Goal: Task Accomplishment & Management: Manage account settings

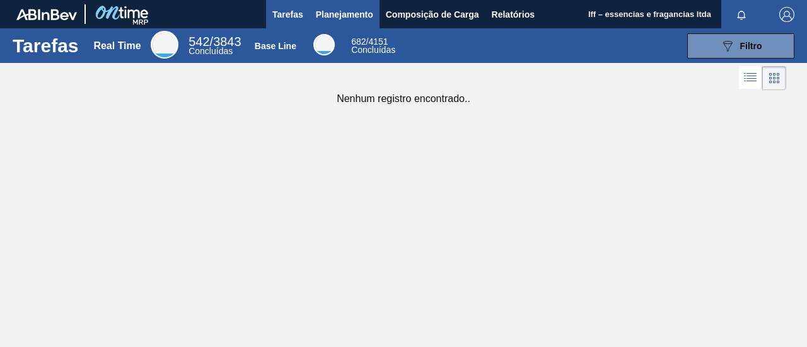
click at [339, 10] on span "Planejamento" at bounding box center [344, 14] width 57 height 15
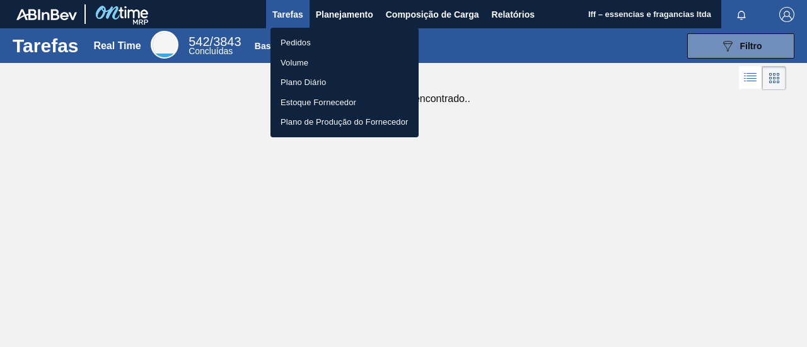
click at [318, 46] on li "Pedidos" at bounding box center [344, 43] width 148 height 20
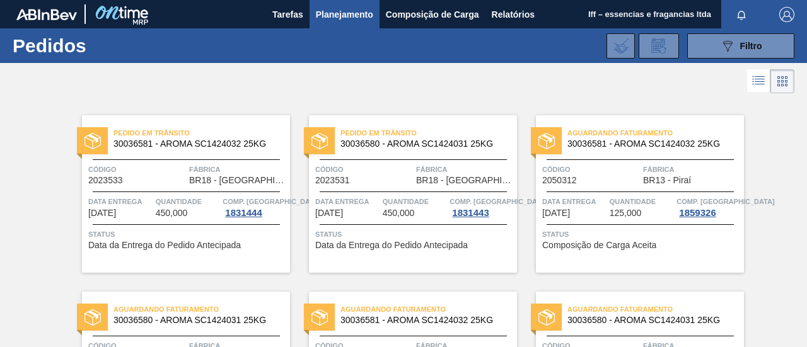
scroll to position [63, 0]
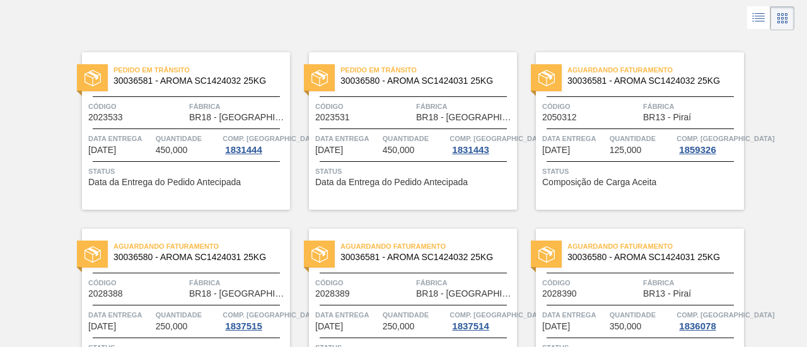
click at [609, 94] on div "Aguardando Faturamento 30036581 - AROMA SC1424032 25KG Código 2050312 Fábrica B…" at bounding box center [640, 131] width 208 height 158
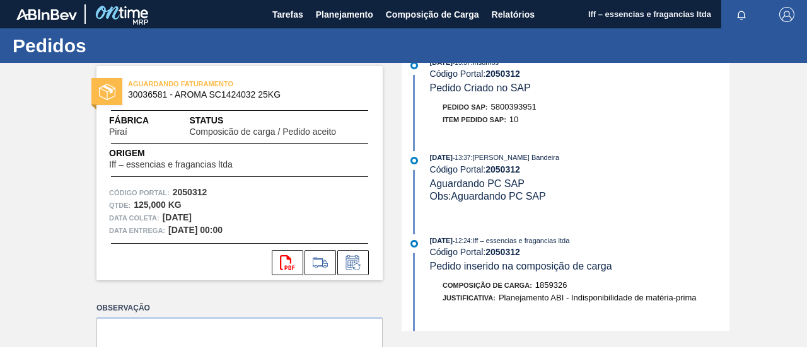
scroll to position [126, 0]
click at [290, 263] on icon "svg{fill:#ff0000}" at bounding box center [287, 262] width 15 height 15
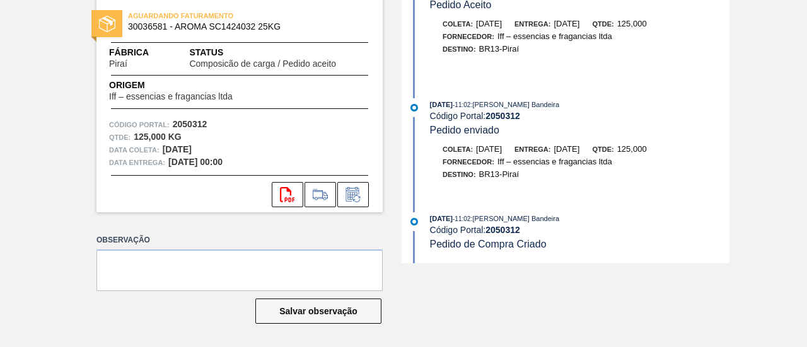
scroll to position [0, 0]
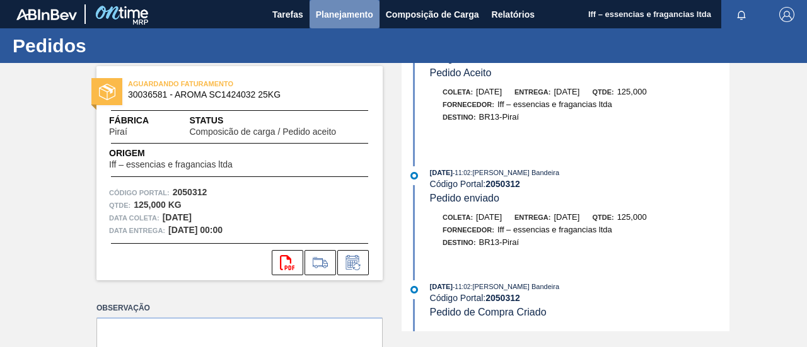
click at [345, 16] on span "Planejamento" at bounding box center [344, 14] width 57 height 15
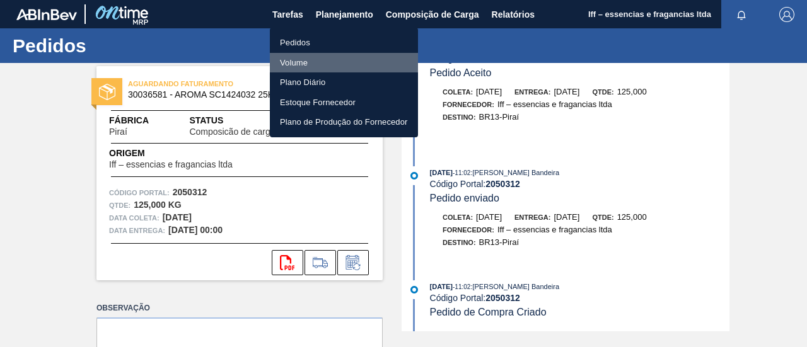
click at [297, 57] on li "Volume" at bounding box center [344, 63] width 148 height 20
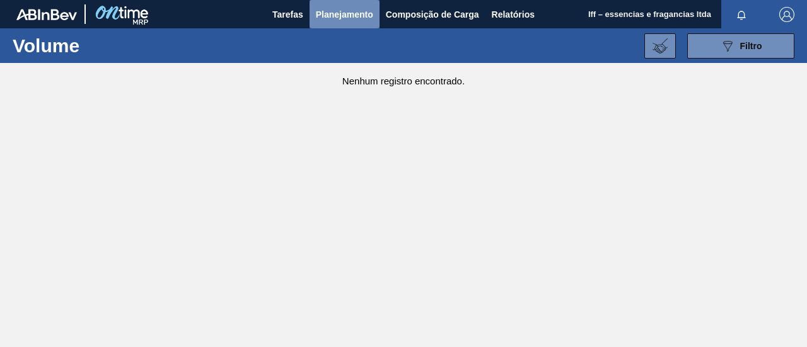
click at [351, 17] on span "Planejamento" at bounding box center [344, 14] width 57 height 15
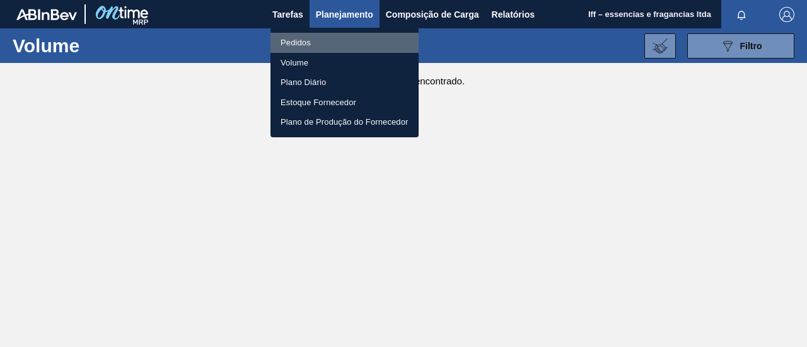
click at [300, 40] on li "Pedidos" at bounding box center [344, 43] width 148 height 20
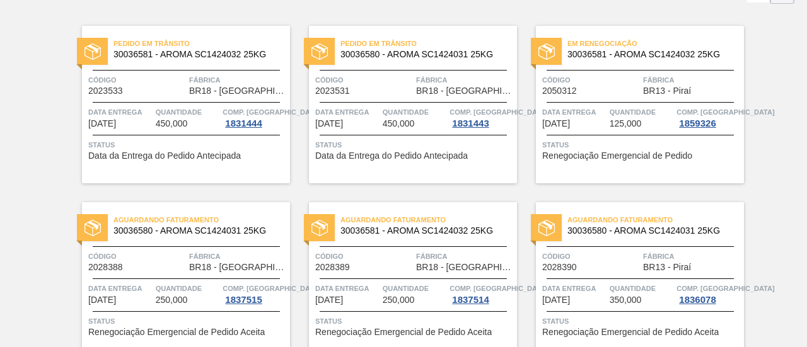
scroll to position [47, 0]
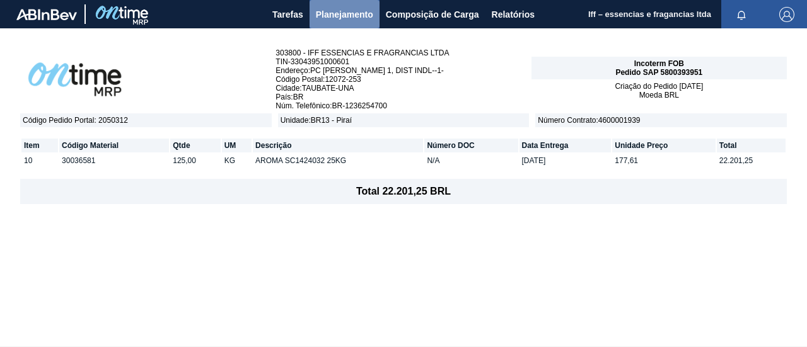
click at [347, 4] on button "Planejamento" at bounding box center [344, 14] width 70 height 28
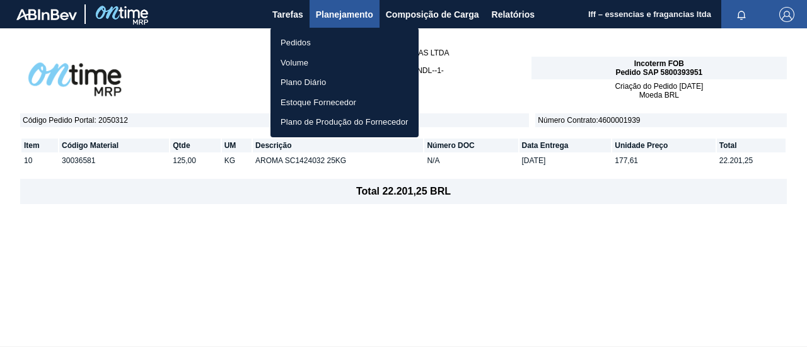
click at [343, 18] on div at bounding box center [403, 173] width 807 height 347
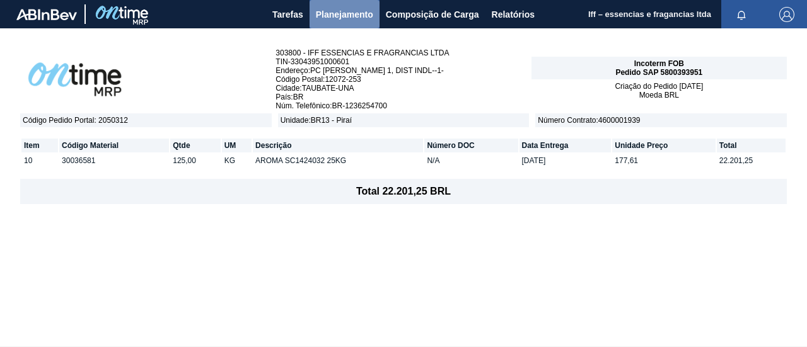
click at [345, 14] on span "Planejamento" at bounding box center [344, 14] width 57 height 15
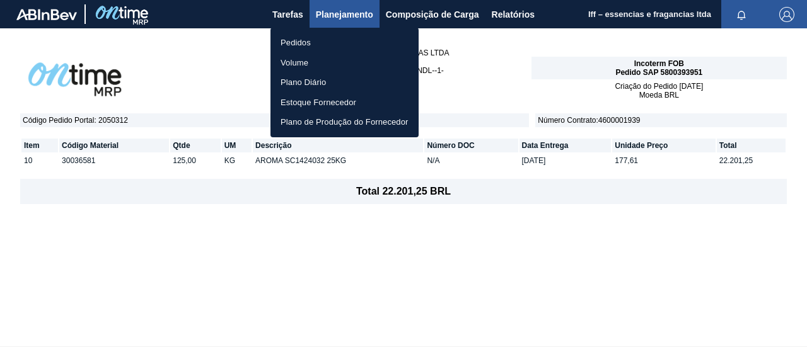
click at [302, 40] on li "Pedidos" at bounding box center [344, 43] width 148 height 20
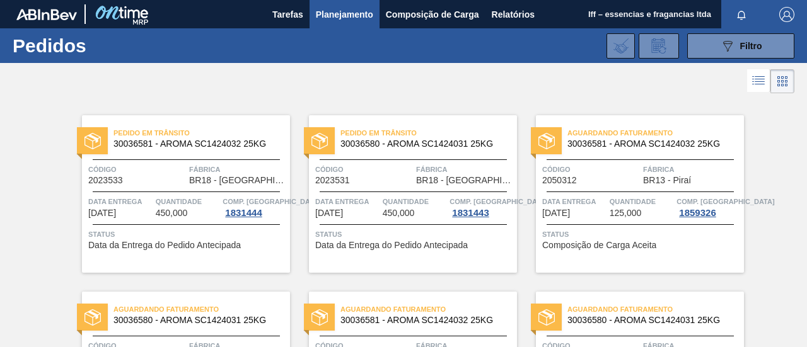
click at [598, 144] on span "30036581 - AROMA SC1424032 25KG" at bounding box center [650, 143] width 166 height 9
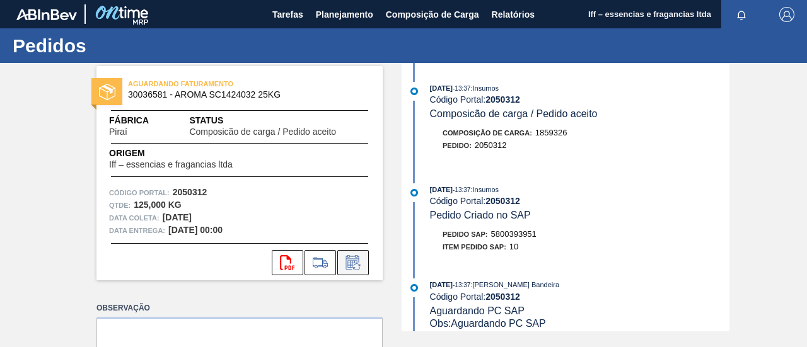
click at [351, 254] on button at bounding box center [353, 262] width 32 height 25
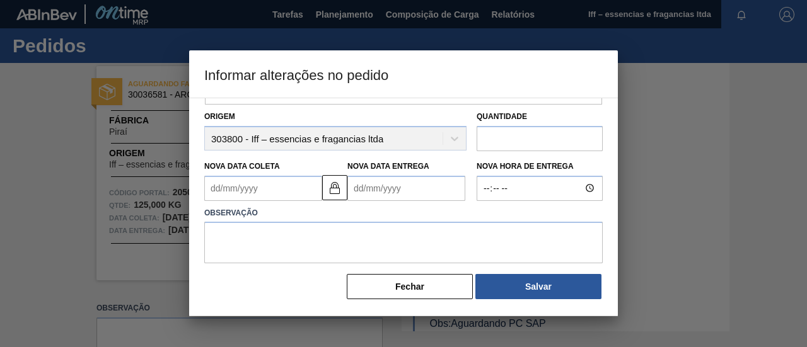
scroll to position [98, 0]
click at [333, 188] on img at bounding box center [334, 187] width 15 height 15
click at [292, 188] on Coleta2050312 "Nova Data Coleta" at bounding box center [263, 188] width 118 height 25
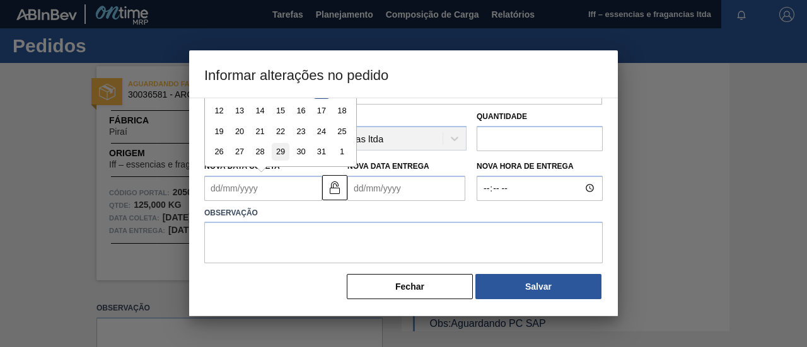
click at [280, 147] on div "29" at bounding box center [280, 151] width 17 height 17
type Coleta2050312 "[DATE]"
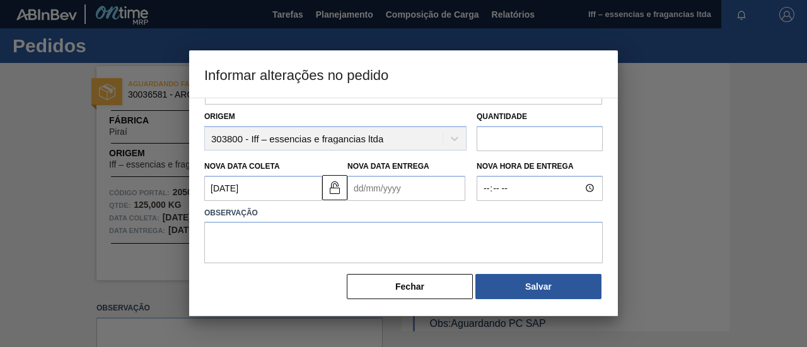
click at [402, 185] on Entrega2050312 "Nova Data Entrega" at bounding box center [406, 188] width 118 height 25
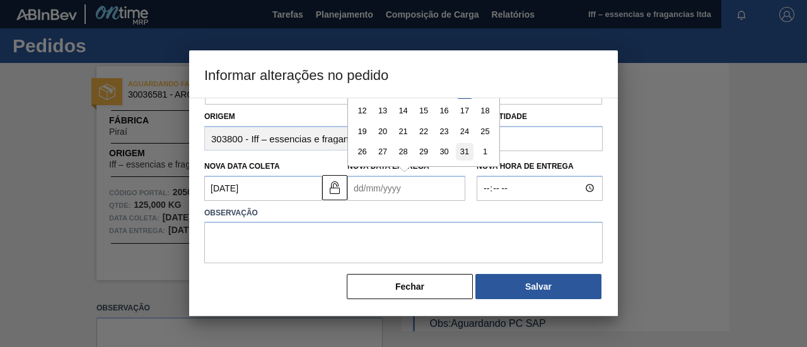
click at [460, 152] on div "31" at bounding box center [464, 151] width 17 height 17
type Entrega2050312 "[DATE]"
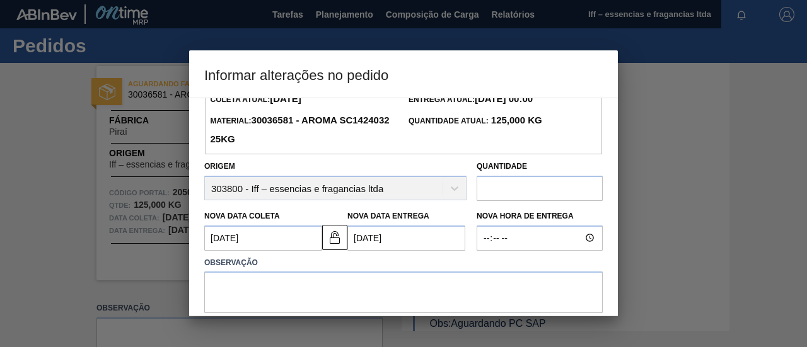
scroll to position [35, 0]
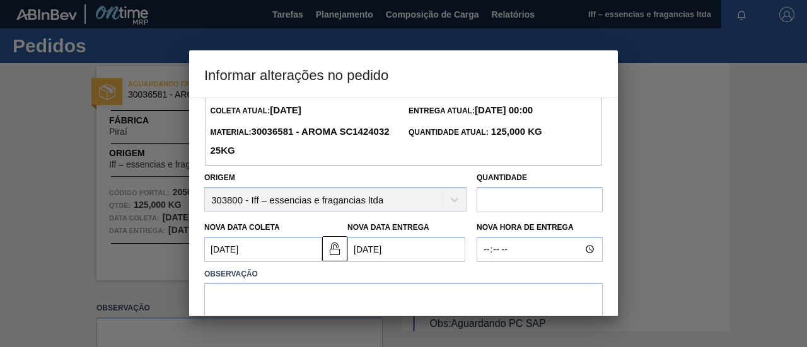
click at [517, 195] on input "text" at bounding box center [539, 199] width 126 height 25
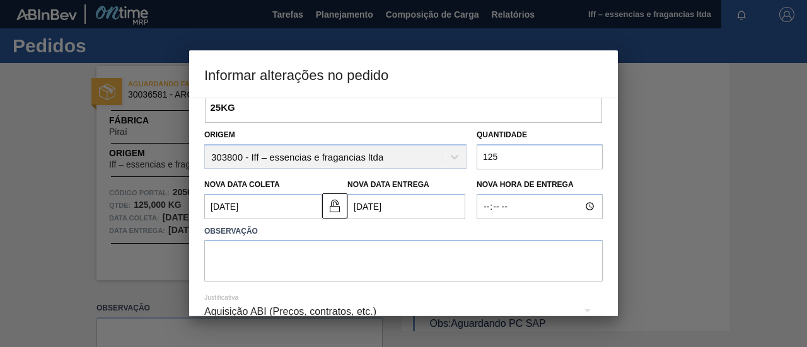
scroll to position [98, 0]
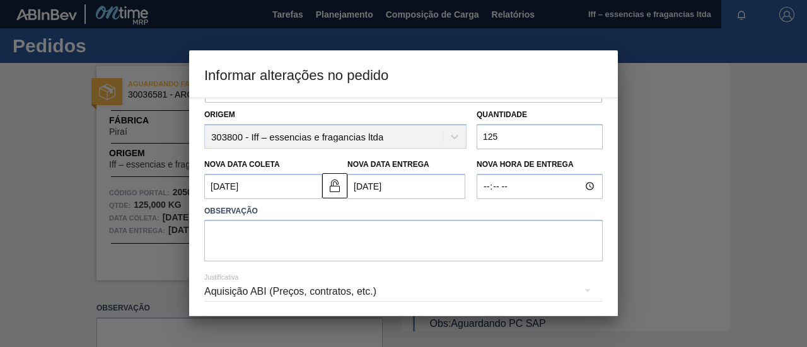
type input "125"
click at [276, 238] on textarea at bounding box center [403, 241] width 398 height 42
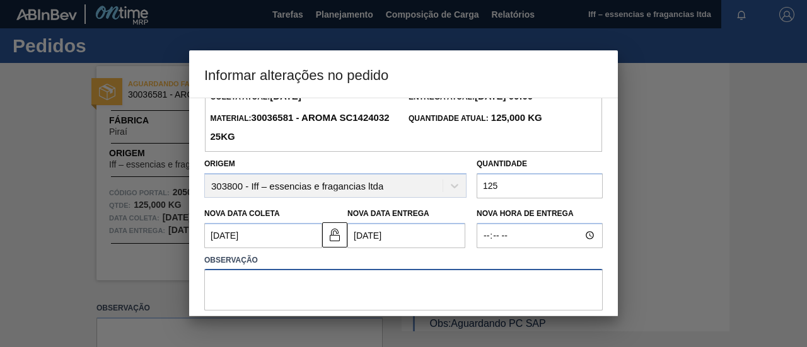
scroll to position [126, 0]
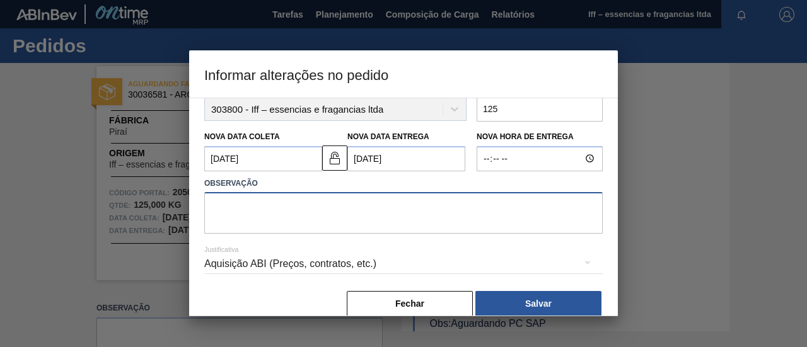
click at [291, 214] on textarea at bounding box center [403, 213] width 398 height 42
click at [279, 262] on div "Aquisição ABI (Preços, contratos, etc.)" at bounding box center [403, 263] width 398 height 35
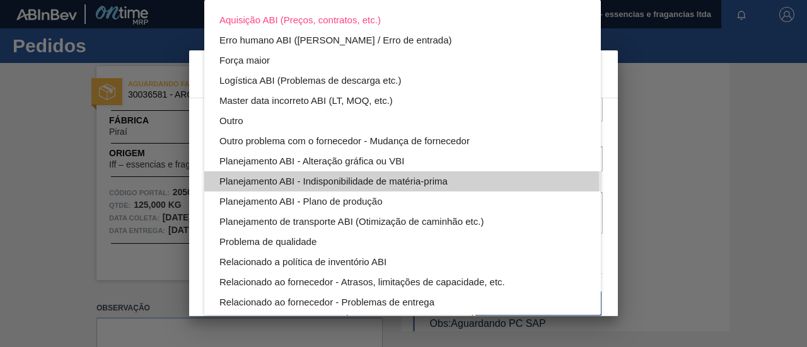
click at [284, 184] on div "Planejamento ABI - Indisponibilidade de matéria-prima" at bounding box center [402, 181] width 366 height 20
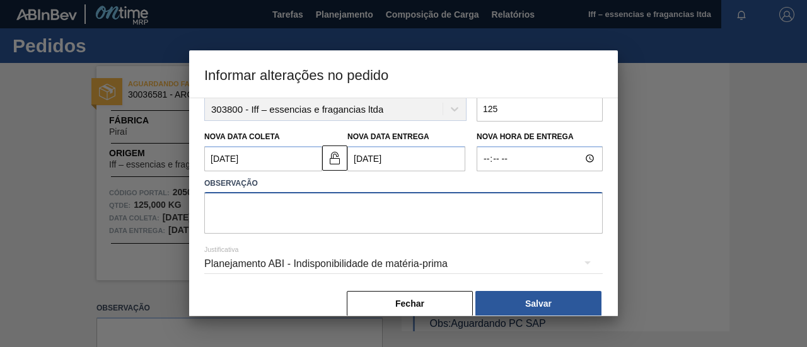
click at [280, 213] on textarea at bounding box center [403, 213] width 398 height 42
click at [265, 209] on textarea at bounding box center [403, 213] width 398 height 42
type textarea "A"
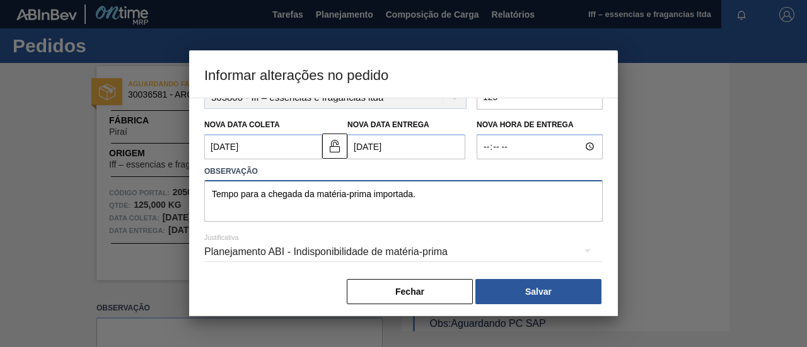
scroll to position [145, 0]
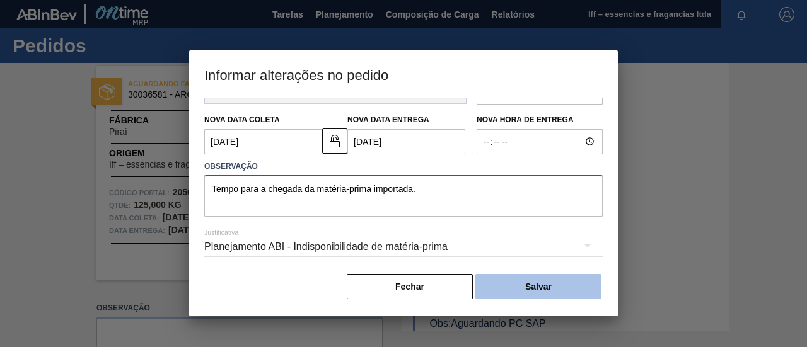
type textarea "Tempo para a chegada da matéria-prima importada."
click at [532, 277] on button "Salvar" at bounding box center [538, 286] width 126 height 25
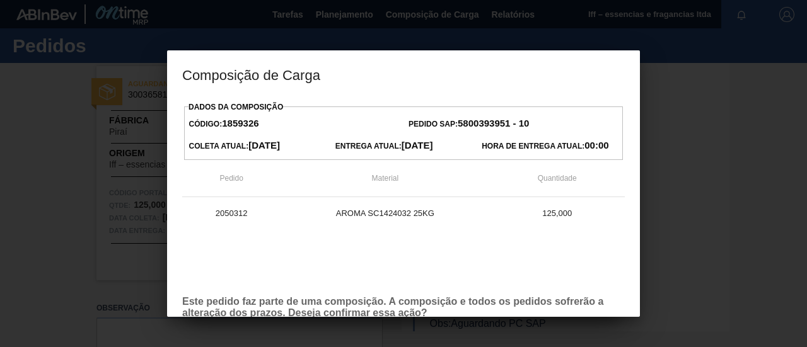
click at [372, 302] on p "Este pedido faz parte de uma composição. A composição e todos os pedidos sofrer…" at bounding box center [403, 307] width 442 height 23
click at [442, 312] on p "Este pedido faz parte de uma composição. A composição e todos os pedidos sofrer…" at bounding box center [403, 307] width 442 height 23
click at [460, 311] on p "Este pedido faz parte de uma composição. A composição e todos os pedidos sofrer…" at bounding box center [403, 307] width 442 height 23
click at [489, 314] on p "Este pedido faz parte de uma composição. A composição e todos os pedidos sofrer…" at bounding box center [403, 307] width 442 height 23
click at [507, 313] on p "Este pedido faz parte de uma composição. A composição e todos os pedidos sofrer…" at bounding box center [403, 307] width 442 height 23
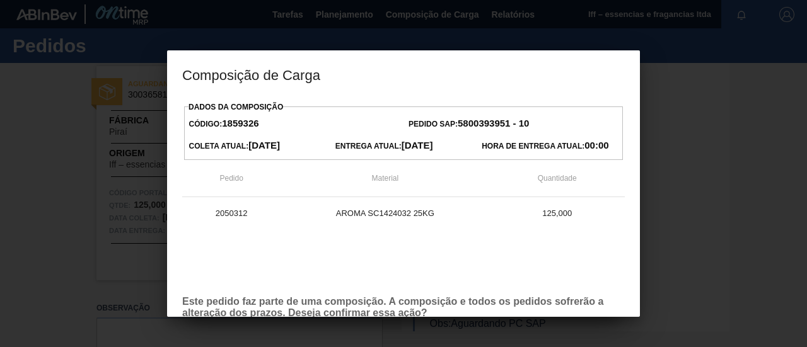
drag, startPoint x: 513, startPoint y: 314, endPoint x: 491, endPoint y: 195, distance: 120.5
click at [512, 313] on p "Este pedido faz parte de uma composição. A composição e todos os pedidos sofrer…" at bounding box center [403, 307] width 442 height 23
click at [449, 67] on h3 "Composição de Carga" at bounding box center [403, 74] width 473 height 48
click at [450, 51] on h3 "Composição de Carga" at bounding box center [403, 74] width 473 height 48
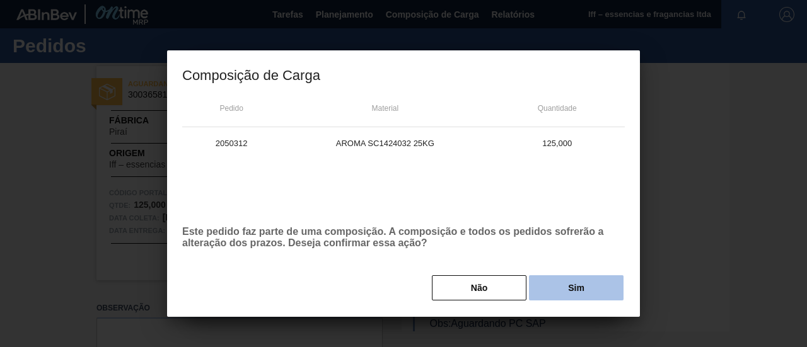
click at [572, 285] on button "Sim" at bounding box center [576, 287] width 95 height 25
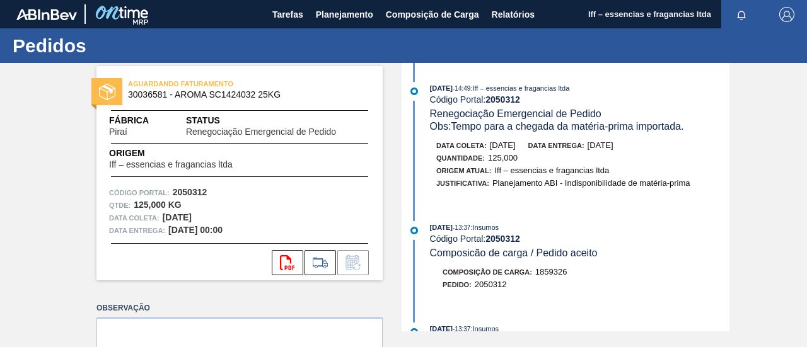
scroll to position [0, 0]
